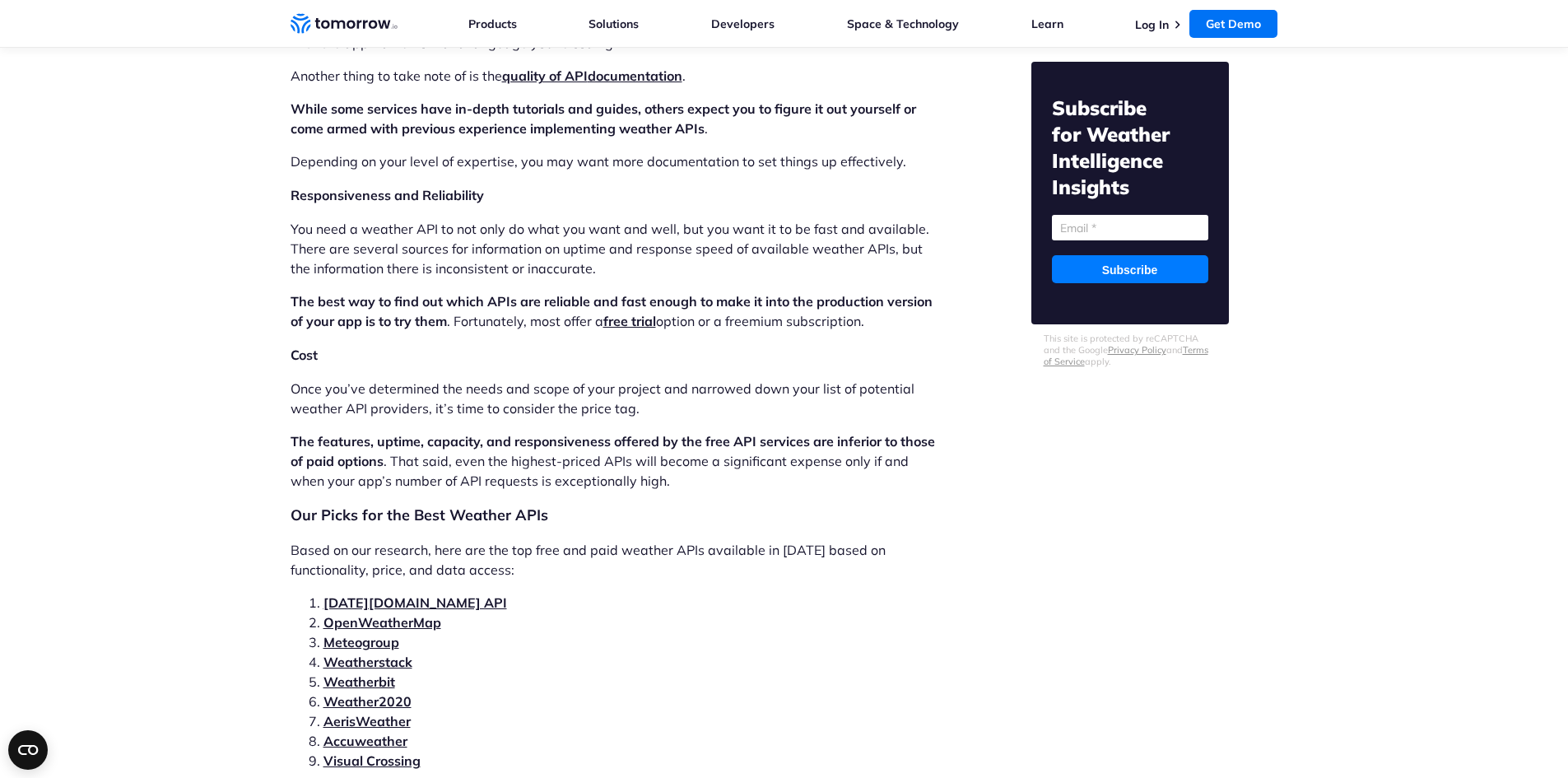
scroll to position [3293, 0]
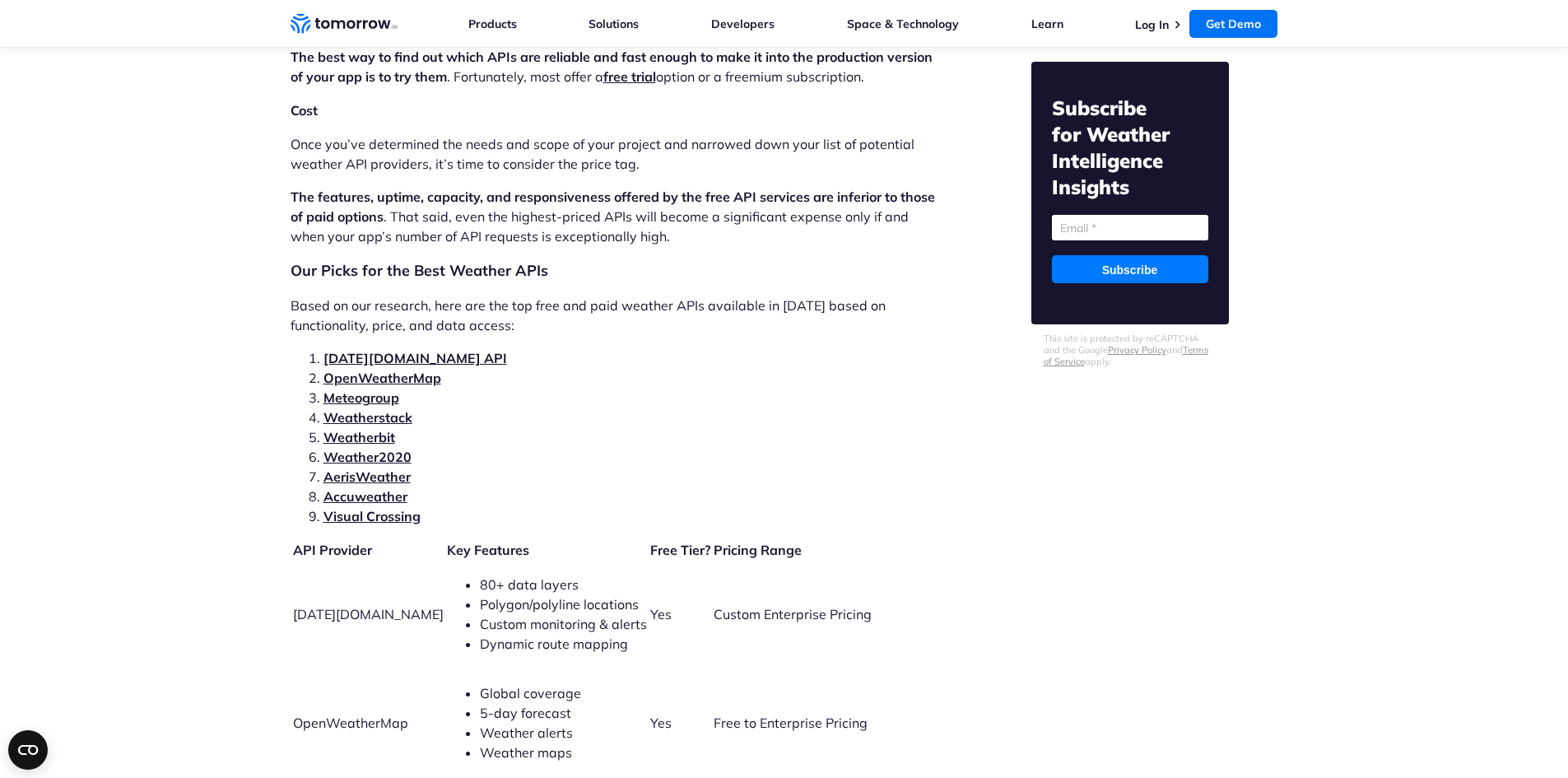
drag, startPoint x: 373, startPoint y: 465, endPoint x: 359, endPoint y: 469, distance: 14.6
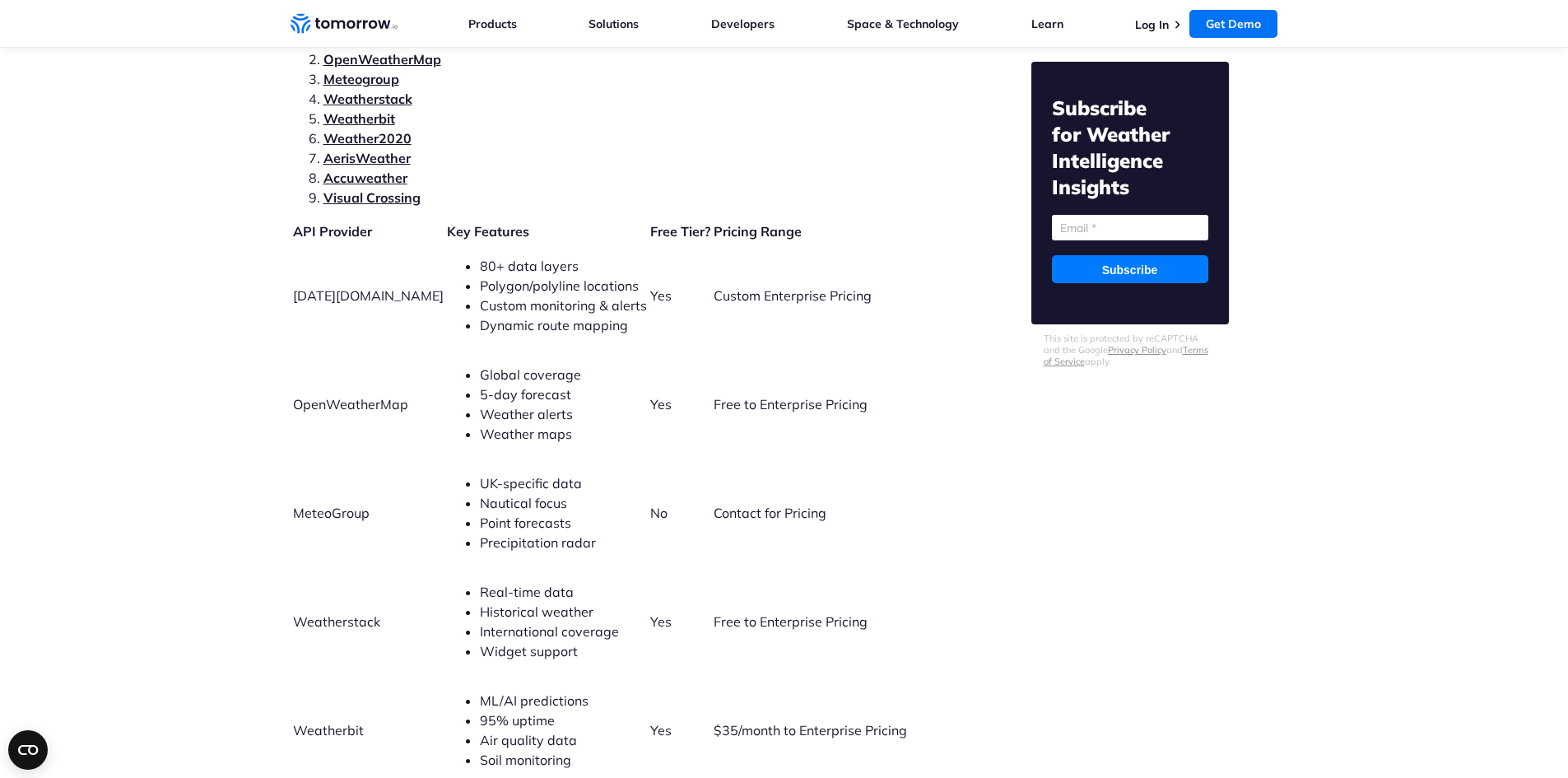
scroll to position [3622, 0]
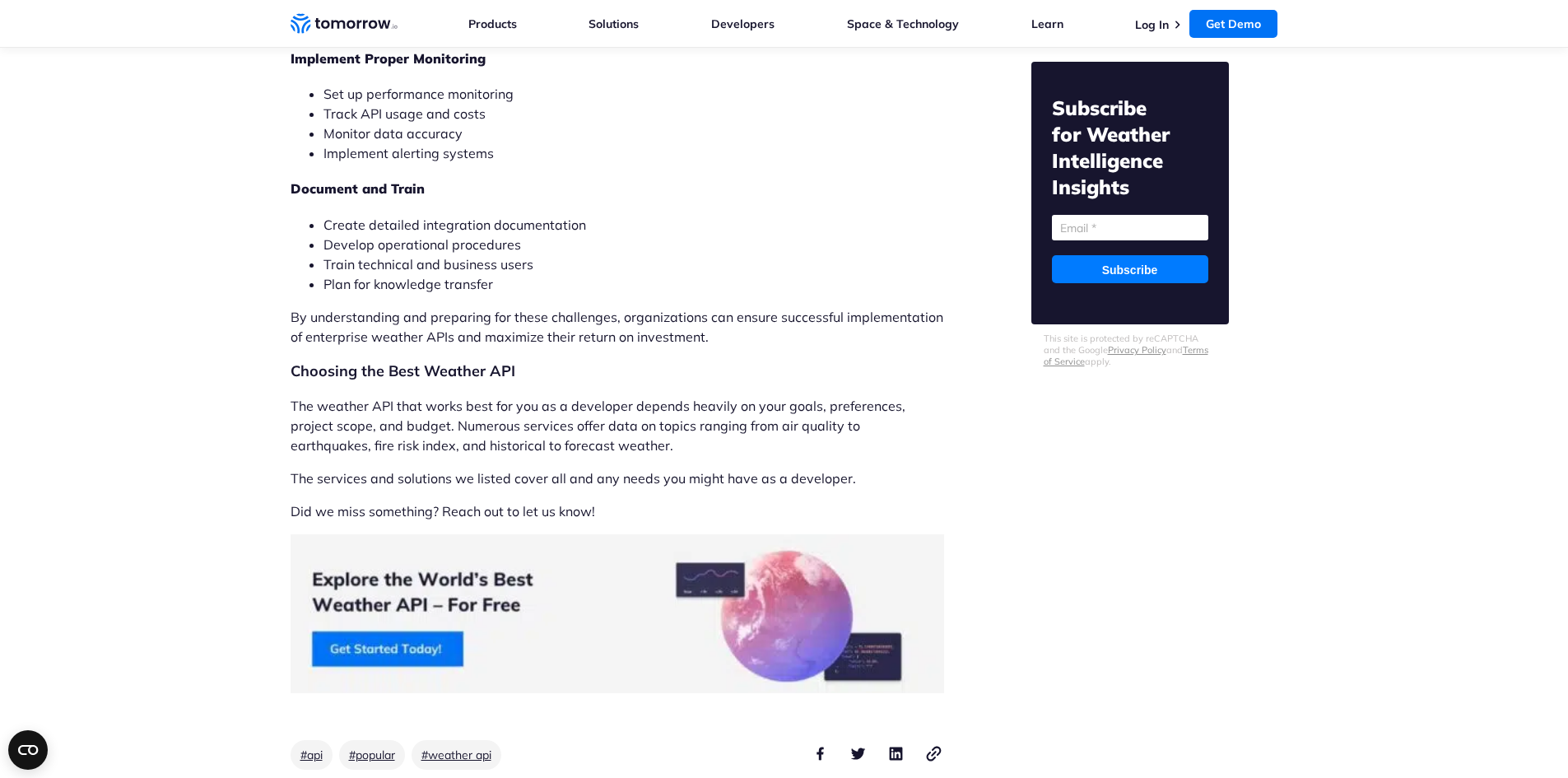
scroll to position [12980, 0]
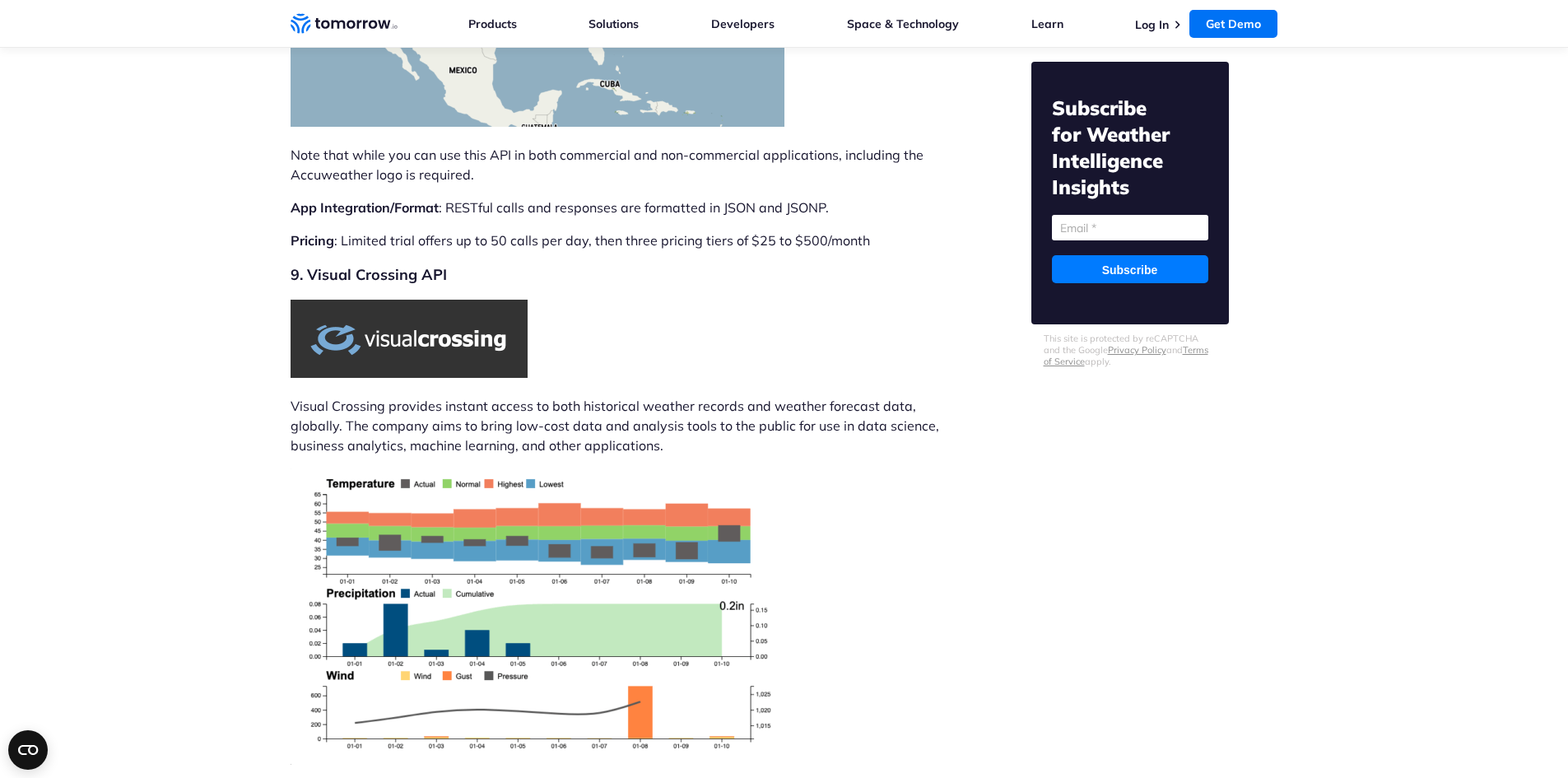
scroll to position [10740, 0]
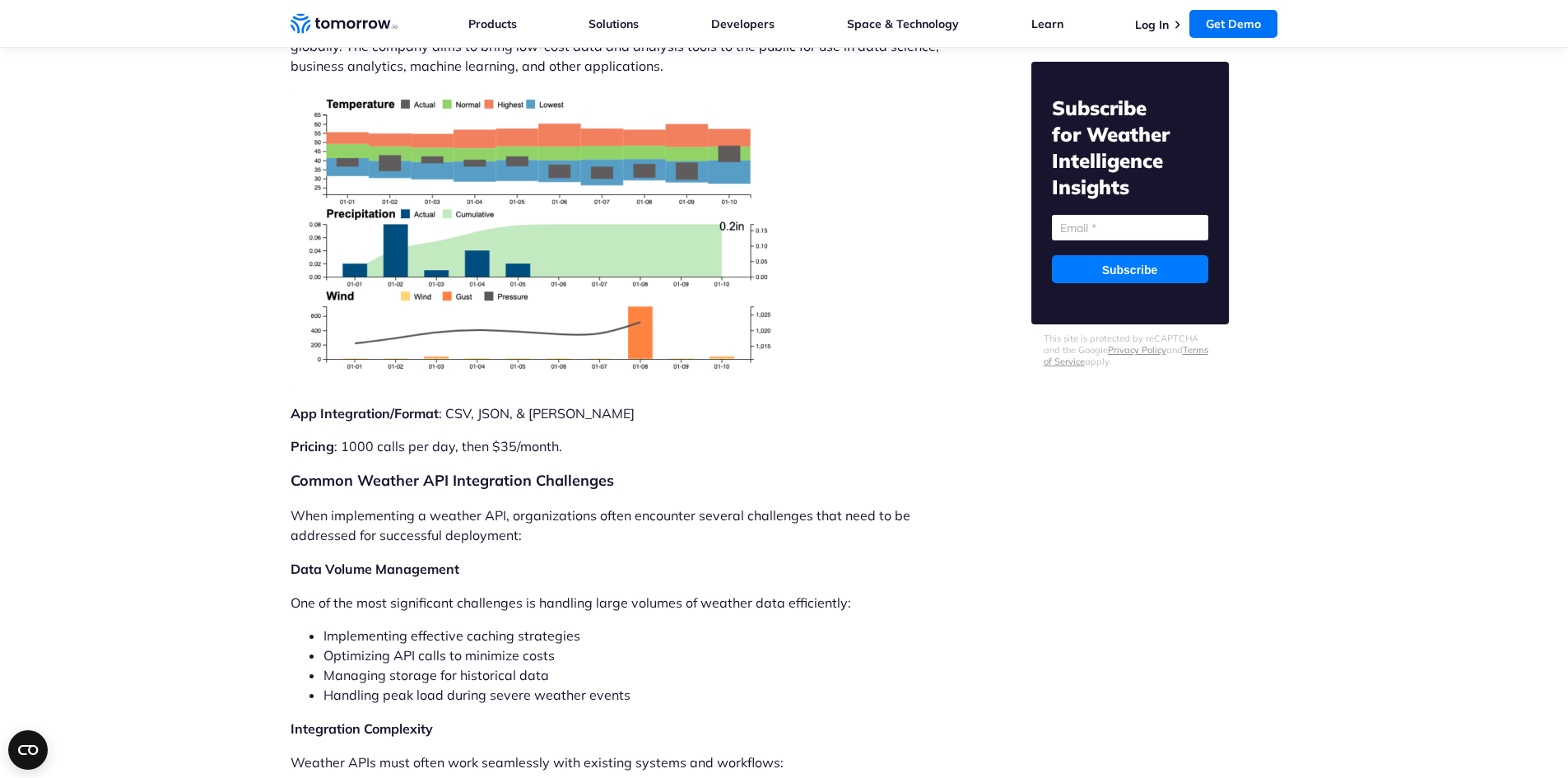
scroll to position [10694, 0]
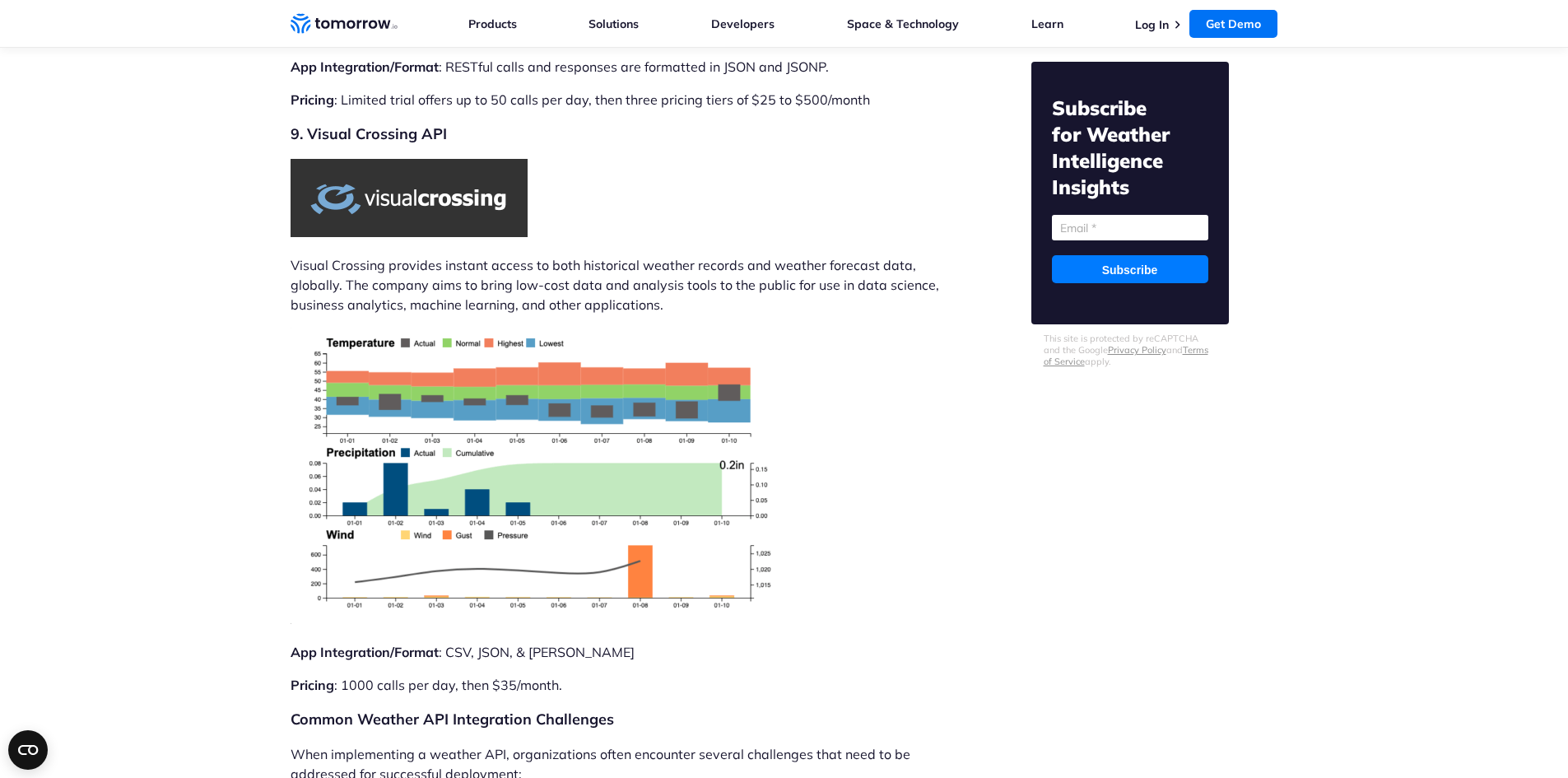
click at [411, 159] on img at bounding box center [409, 198] width 237 height 78
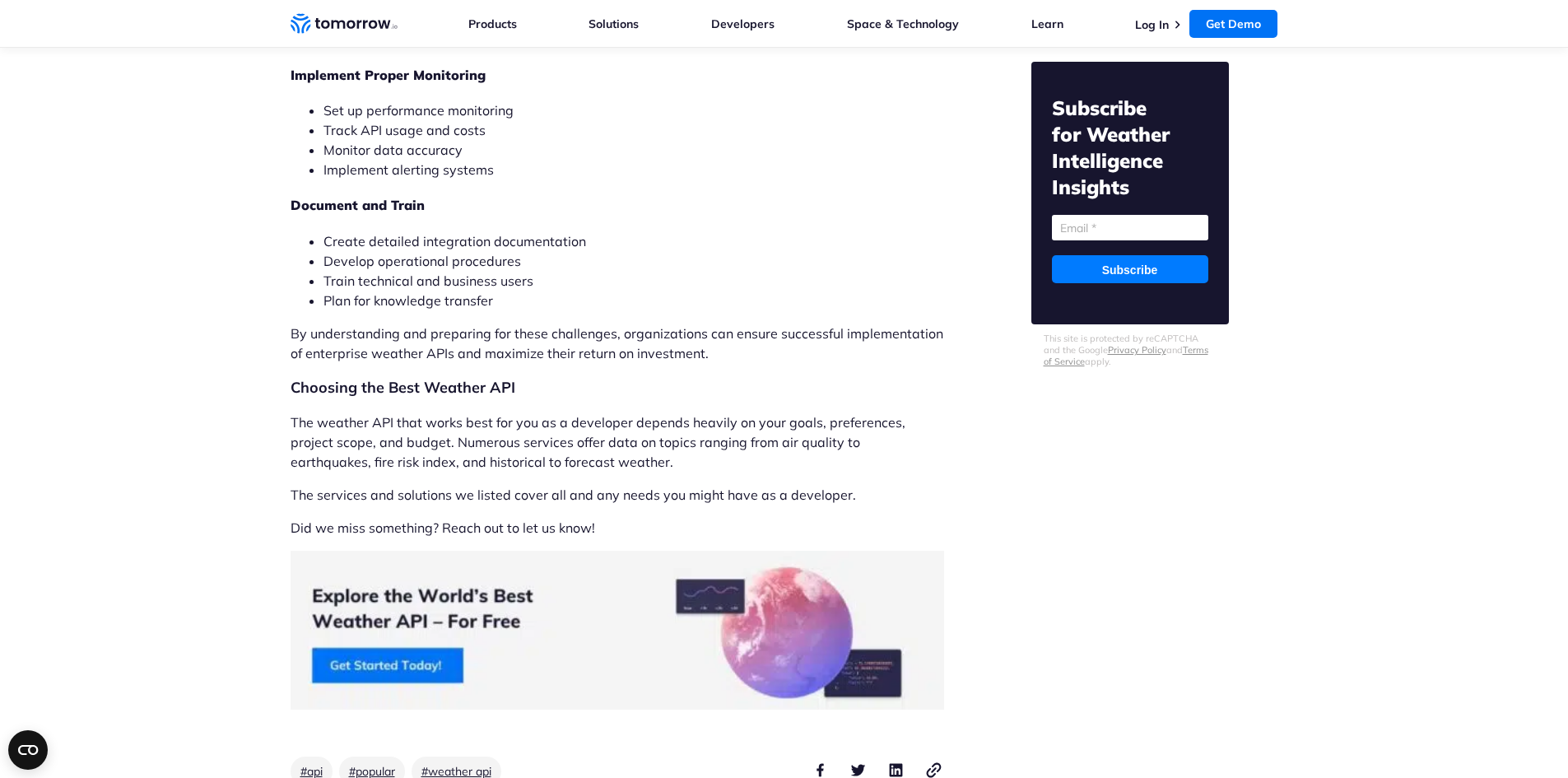
scroll to position [12916, 0]
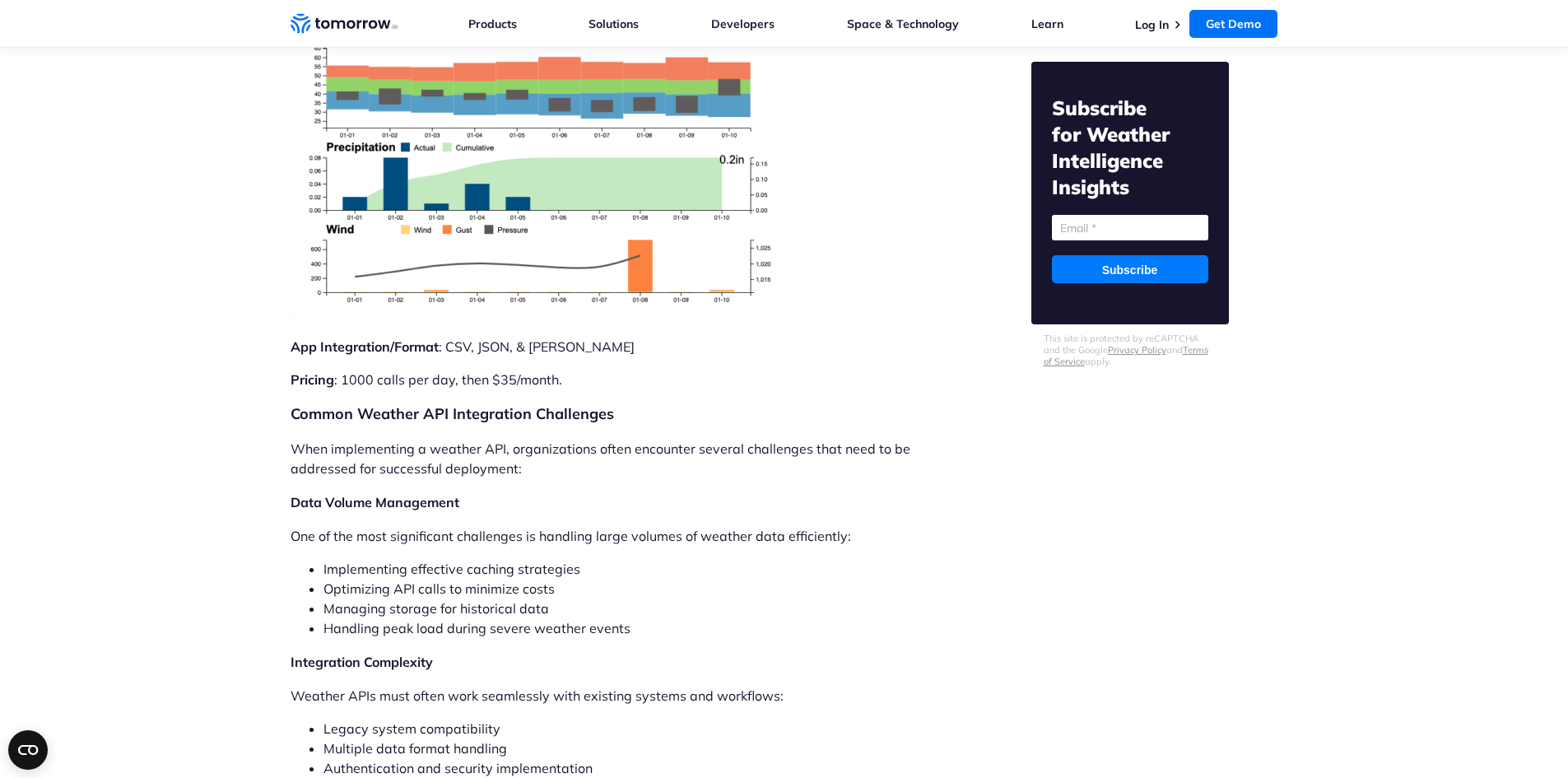
scroll to position [11000, 0]
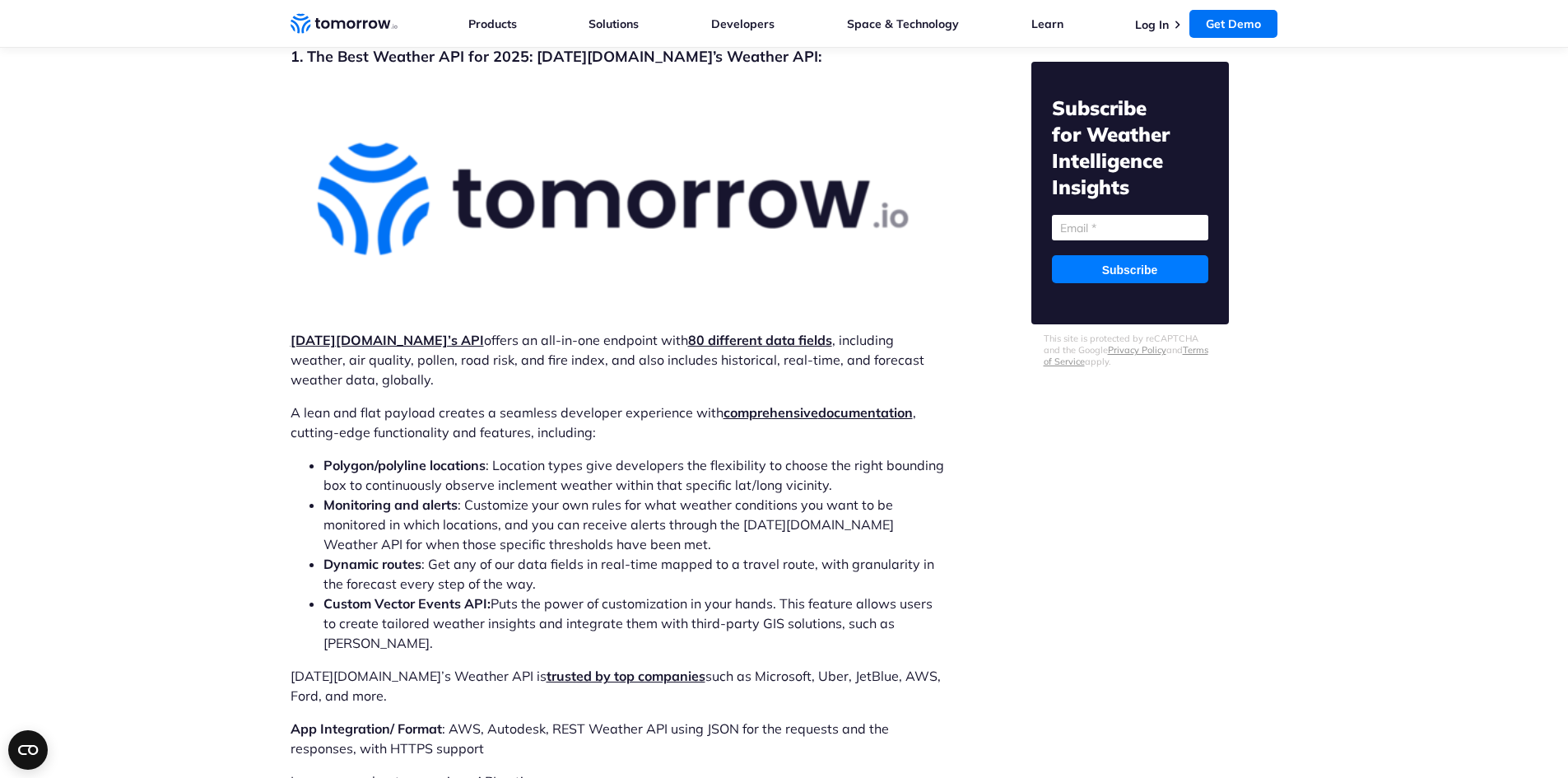
scroll to position [5630, 0]
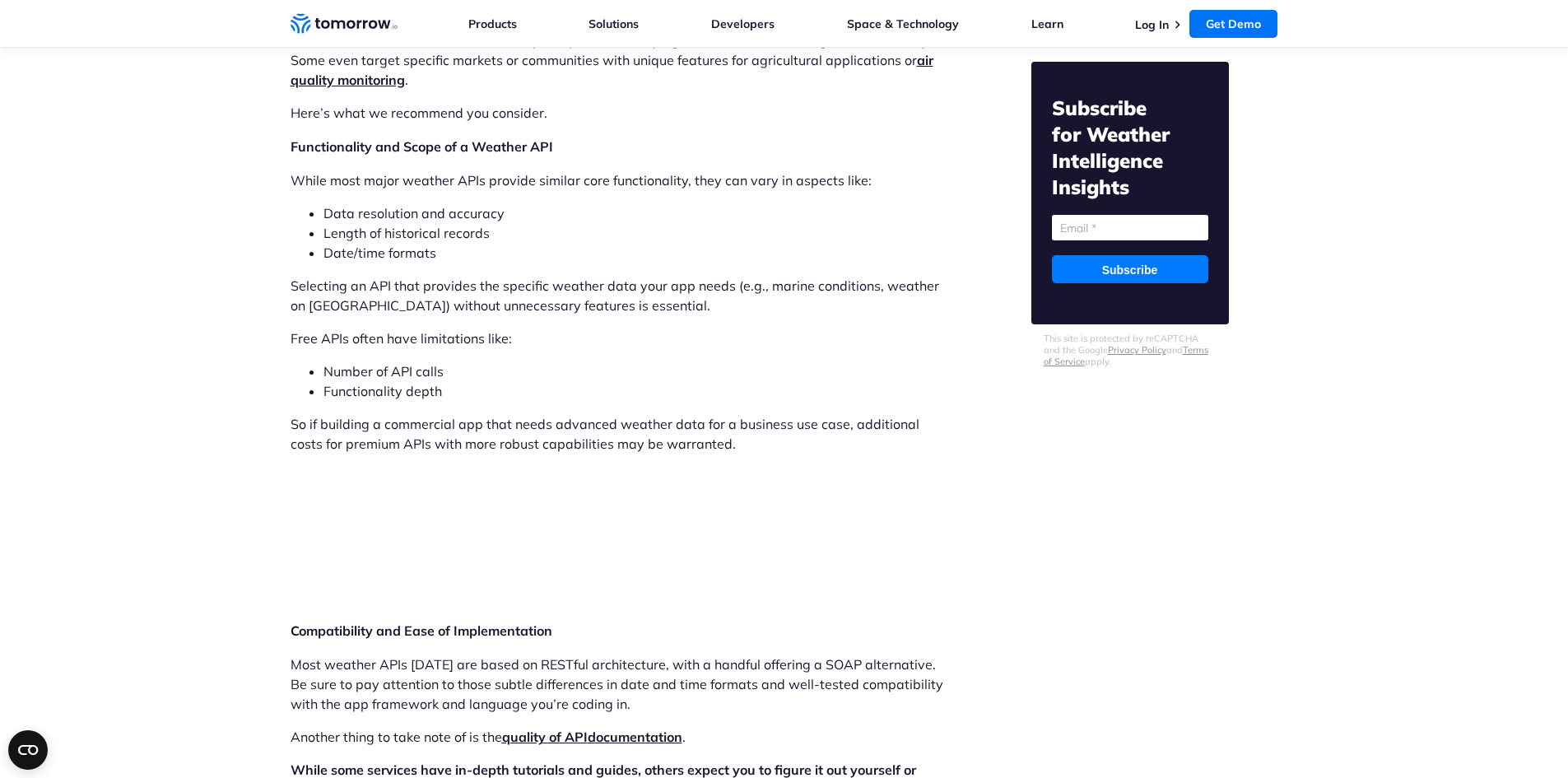
scroll to position [4250, 0]
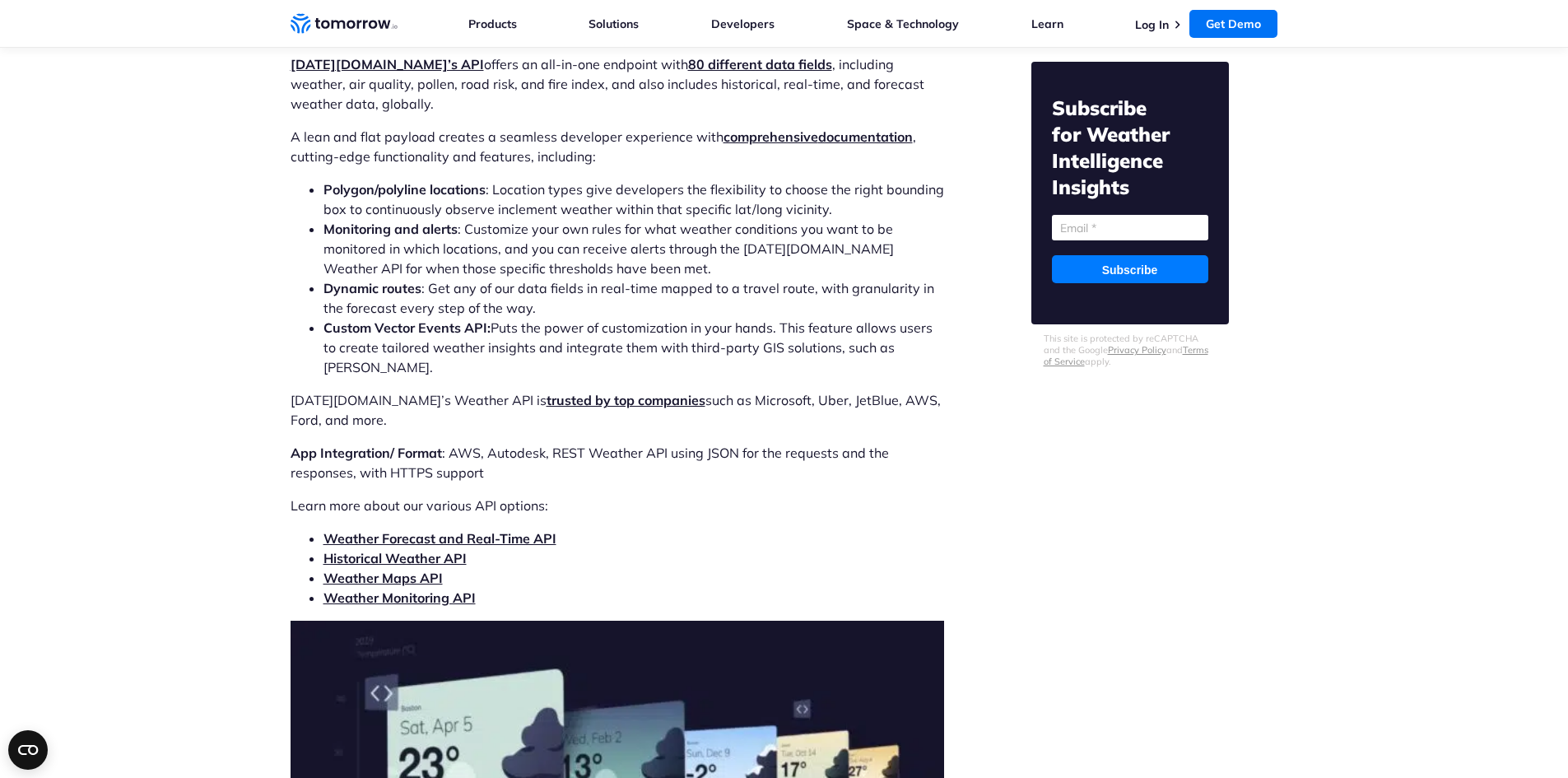
scroll to position [5547, 0]
